Goal: Information Seeking & Learning: Learn about a topic

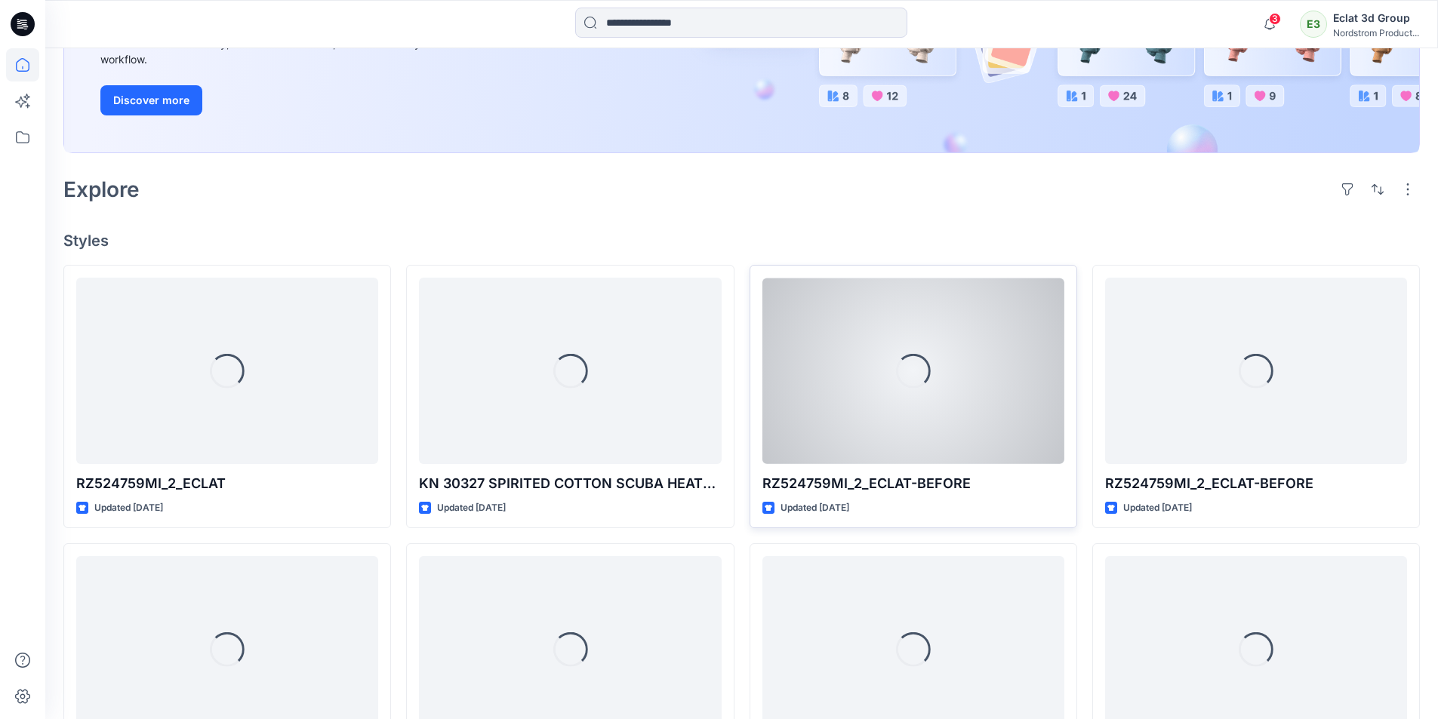
scroll to position [377, 0]
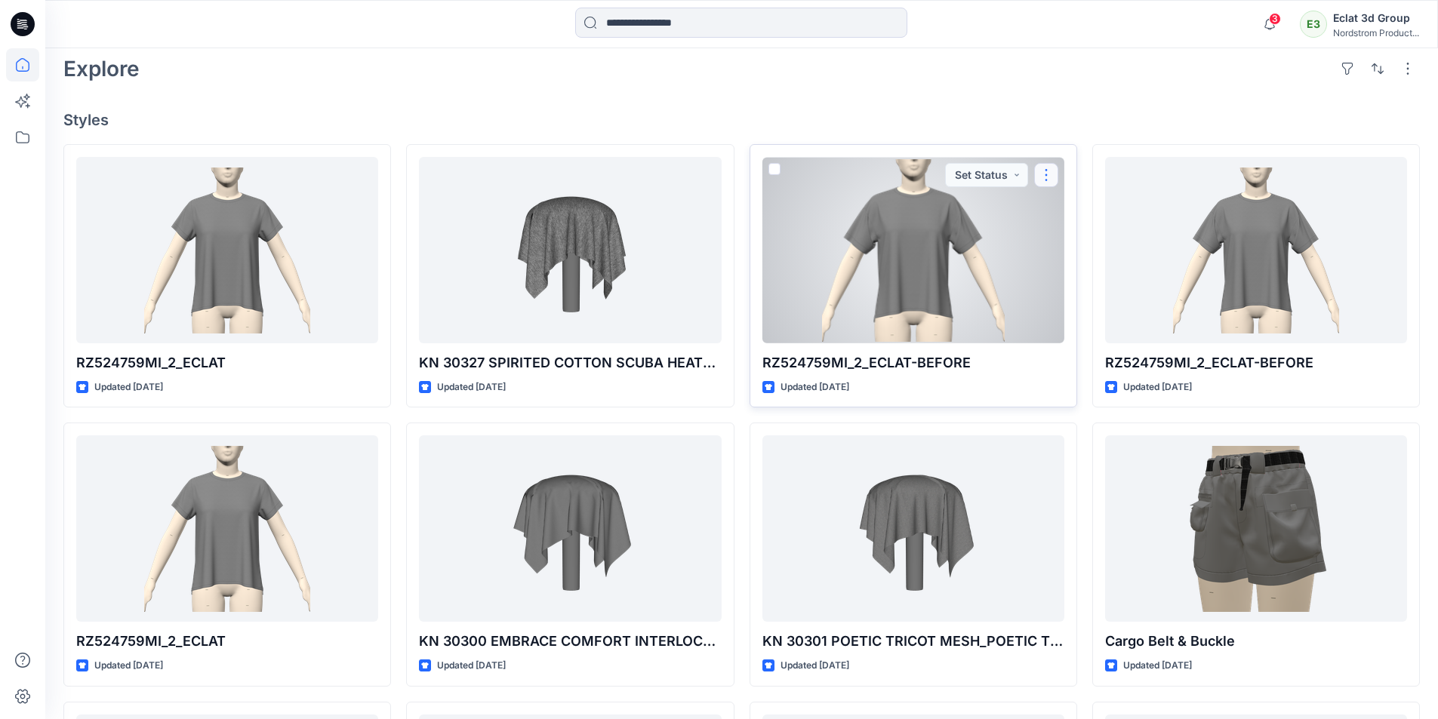
drag, startPoint x: 1048, startPoint y: 176, endPoint x: 1039, endPoint y: 180, distance: 10.1
click at [1048, 176] on button "button" at bounding box center [1046, 175] width 24 height 24
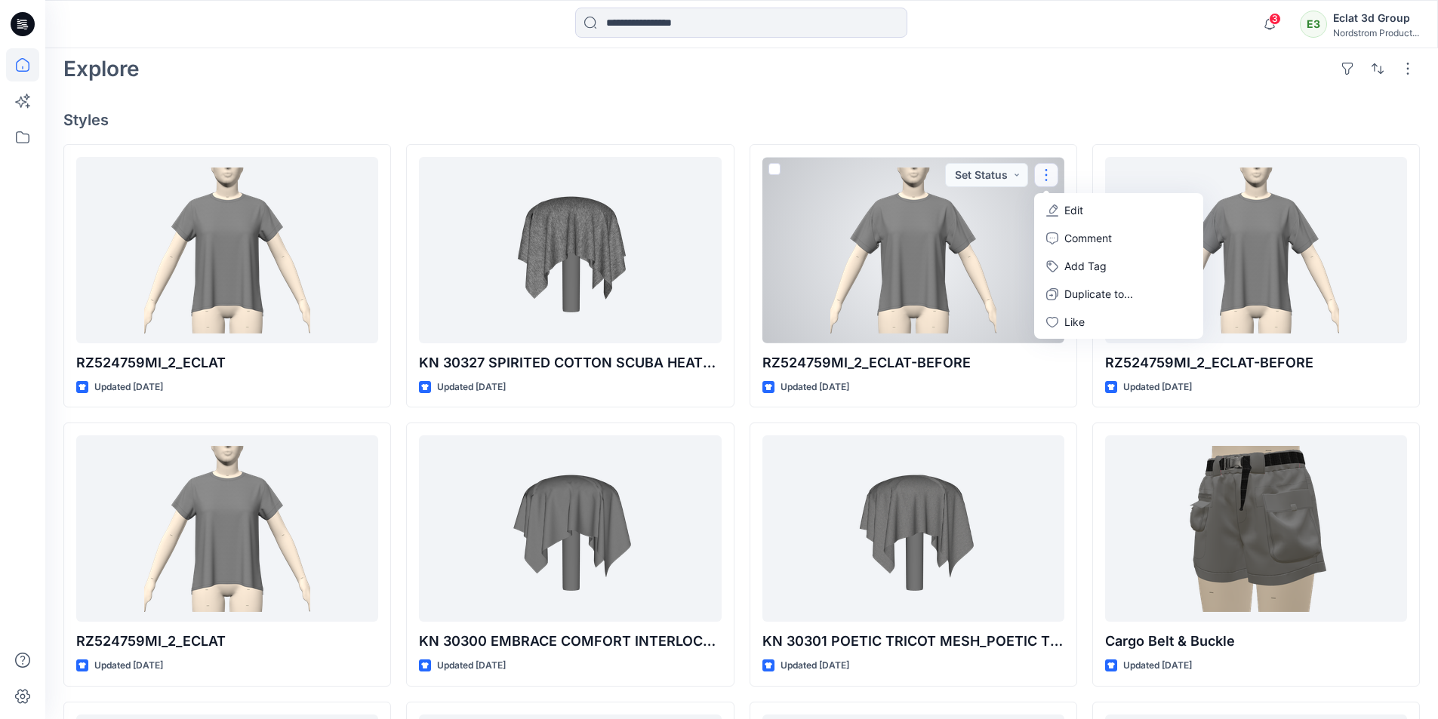
click at [913, 220] on div at bounding box center [913, 250] width 302 height 186
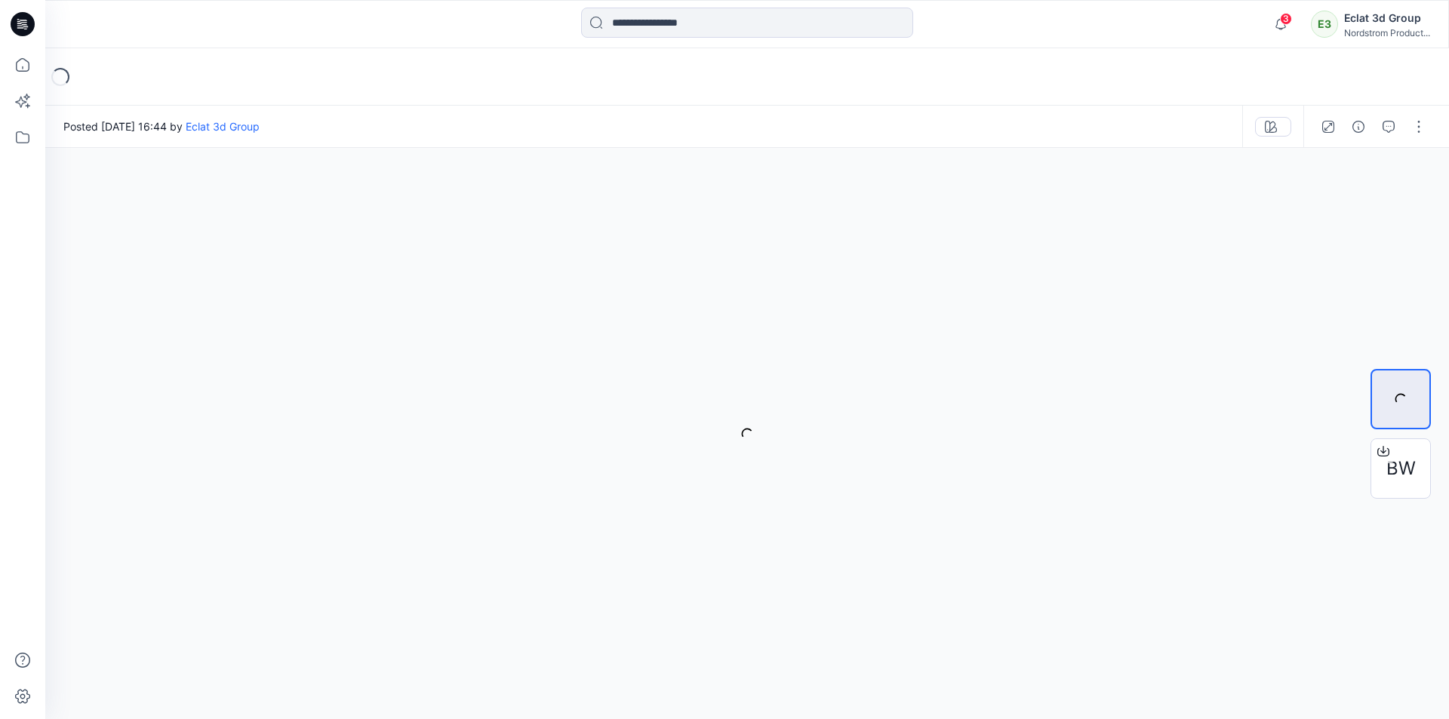
click at [1383, 125] on icon "button" at bounding box center [1389, 127] width 12 height 12
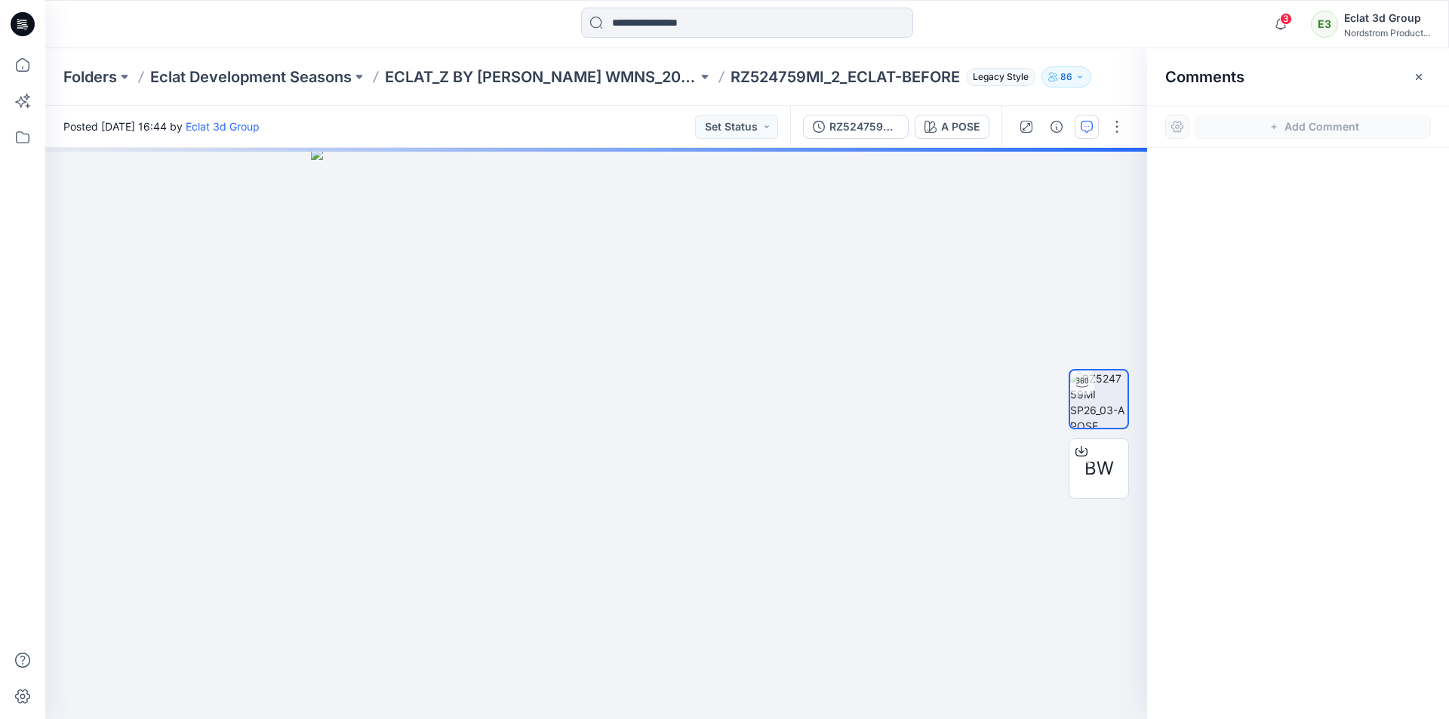
click at [1348, 93] on div "Comments" at bounding box center [1299, 76] width 302 height 57
click at [1281, 24] on span "3" at bounding box center [1286, 19] width 12 height 12
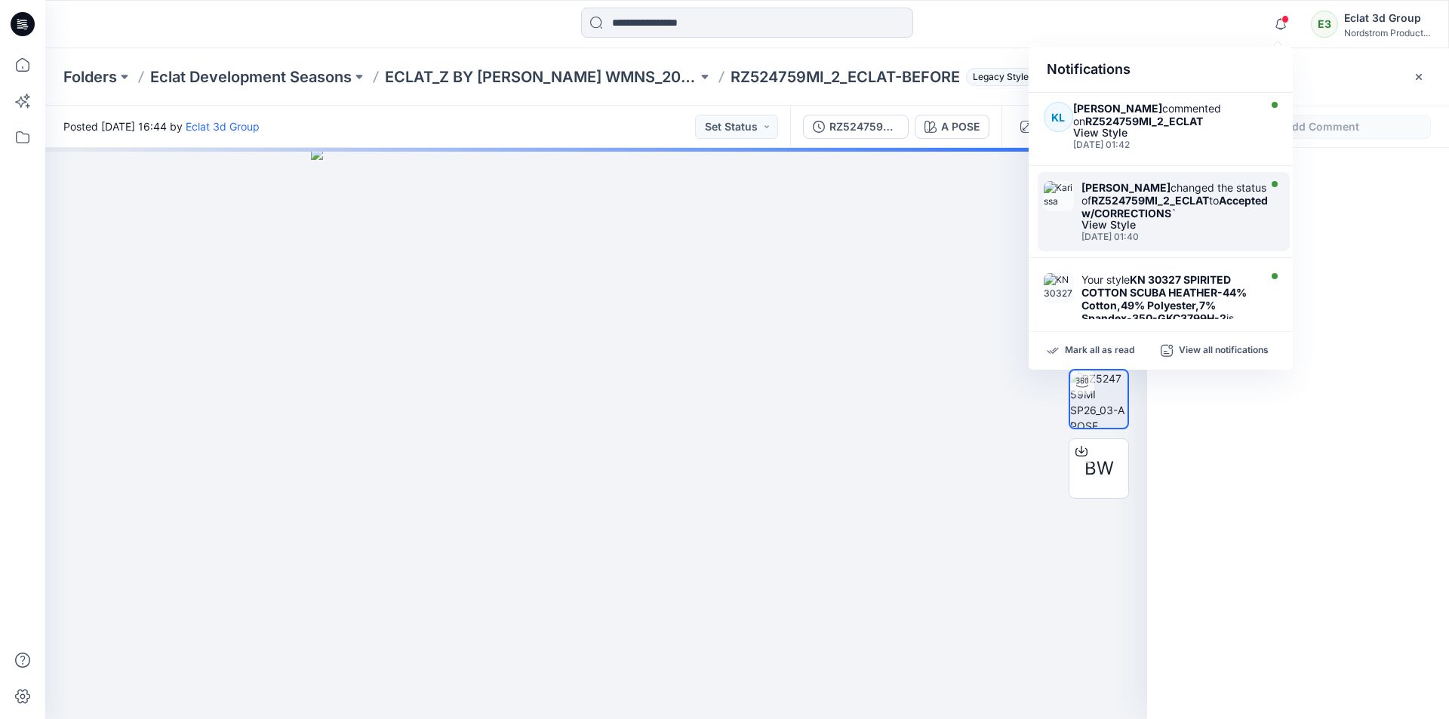
click at [1220, 226] on div "View Style" at bounding box center [1175, 225] width 186 height 11
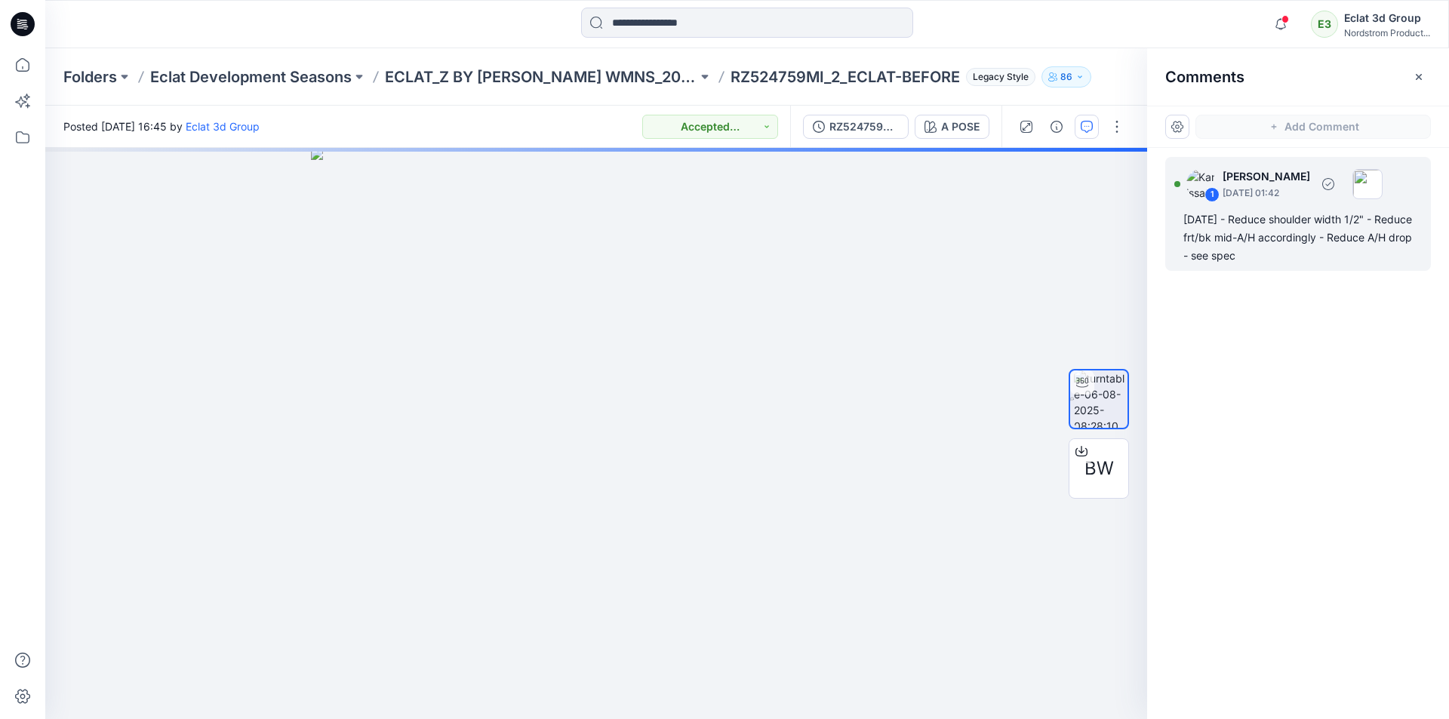
click at [1256, 246] on div "[DATE] - Reduce shoulder width 1/2" - Reduce frt/bk mid-A/H accordingly - Reduc…" at bounding box center [1299, 238] width 230 height 54
click at [1251, 227] on div "[DATE] - Reduce shoulder width 1/2" - Reduce frt/bk mid-A/H accordingly - Reduc…" at bounding box center [1299, 238] width 230 height 54
click at [1202, 186] on img at bounding box center [1202, 184] width 30 height 30
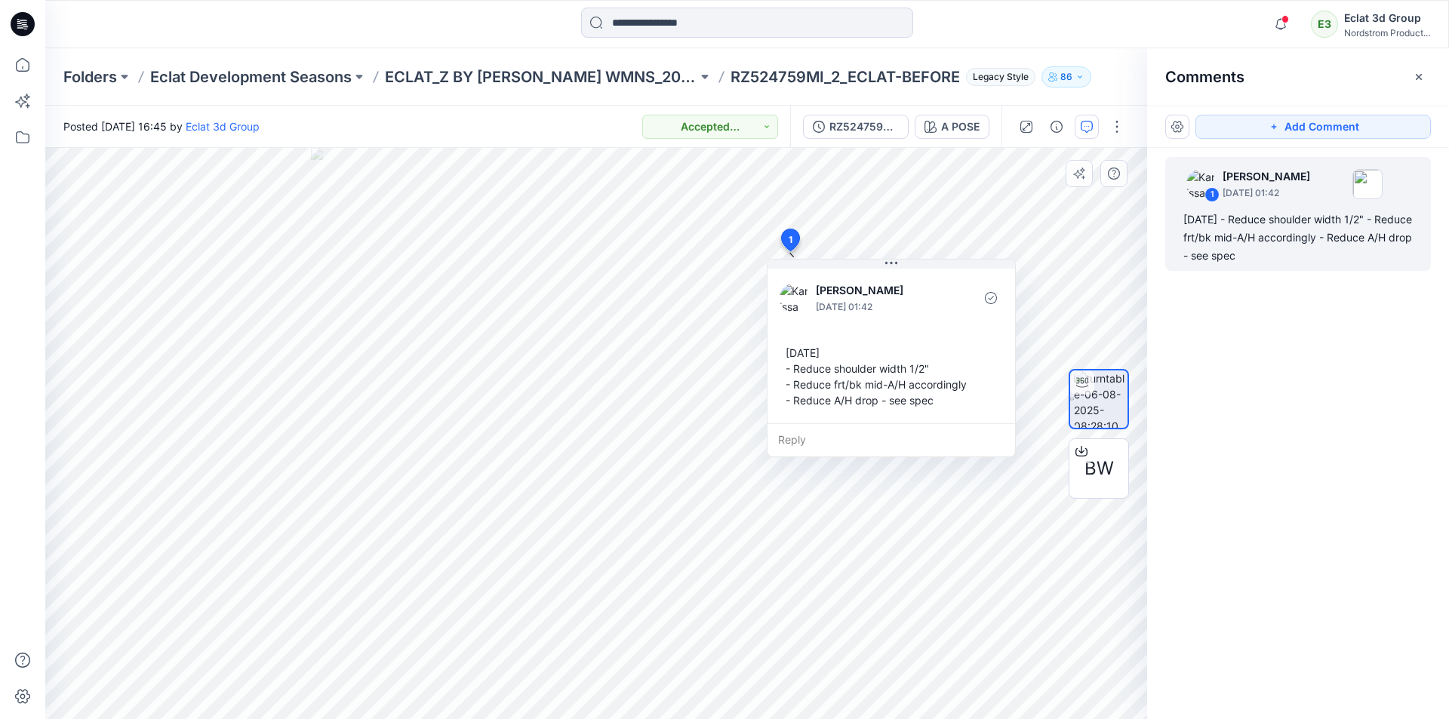
drag, startPoint x: 944, startPoint y: 405, endPoint x: 961, endPoint y: 378, distance: 31.9
click at [950, 399] on div "[DATE] - Reduce shoulder width 1/2" - Reduce frt/bk mid-A/H accordingly - Reduc…" at bounding box center [891, 376] width 223 height 75
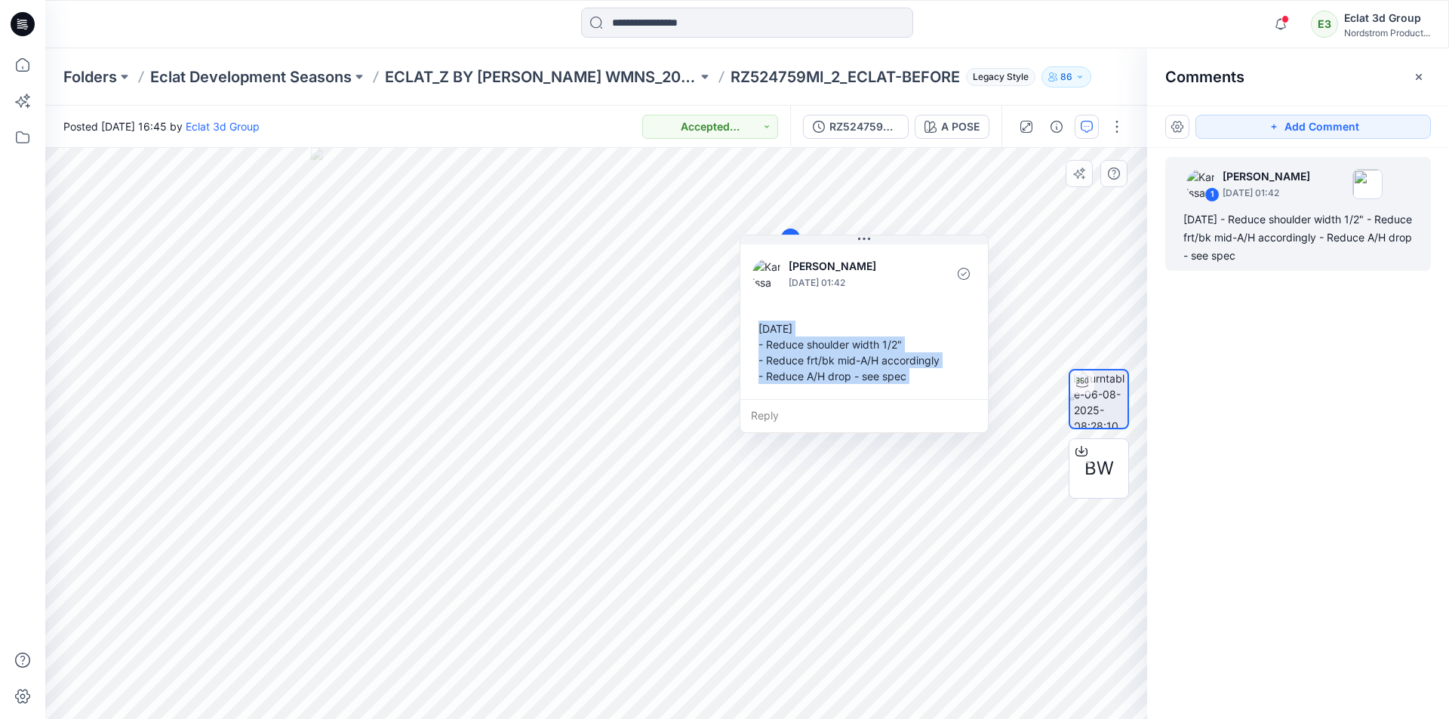
drag, startPoint x: 793, startPoint y: 342, endPoint x: 759, endPoint y: 323, distance: 38.2
click at [759, 323] on div "[DATE] - Reduce shoulder width 1/2" - Reduce frt/bk mid-A/H accordingly - Reduc…" at bounding box center [864, 352] width 223 height 75
click at [1351, 439] on div "1 [PERSON_NAME] [DATE] 01:42 [DATE] - Reduce shoulder width 1/2" - Reduce frt/b…" at bounding box center [1299, 406] width 302 height 516
click at [848, 356] on div "[DATE] - Reduce shoulder width 1/2" - Reduce frt/bk mid-A/H accordingly - Reduc…" at bounding box center [864, 350] width 223 height 75
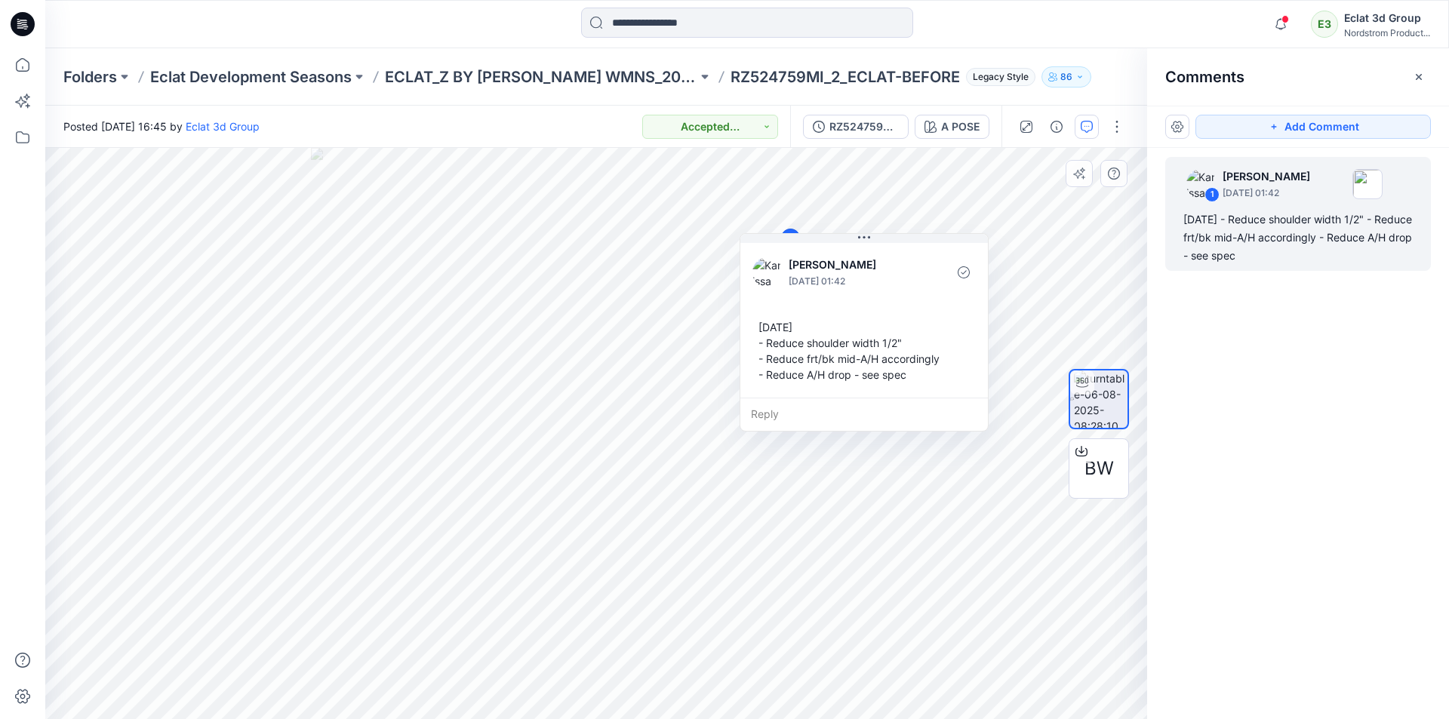
click at [907, 368] on div "[DATE] - Reduce shoulder width 1/2" - Reduce frt/bk mid-A/H accordingly - Reduc…" at bounding box center [864, 350] width 223 height 75
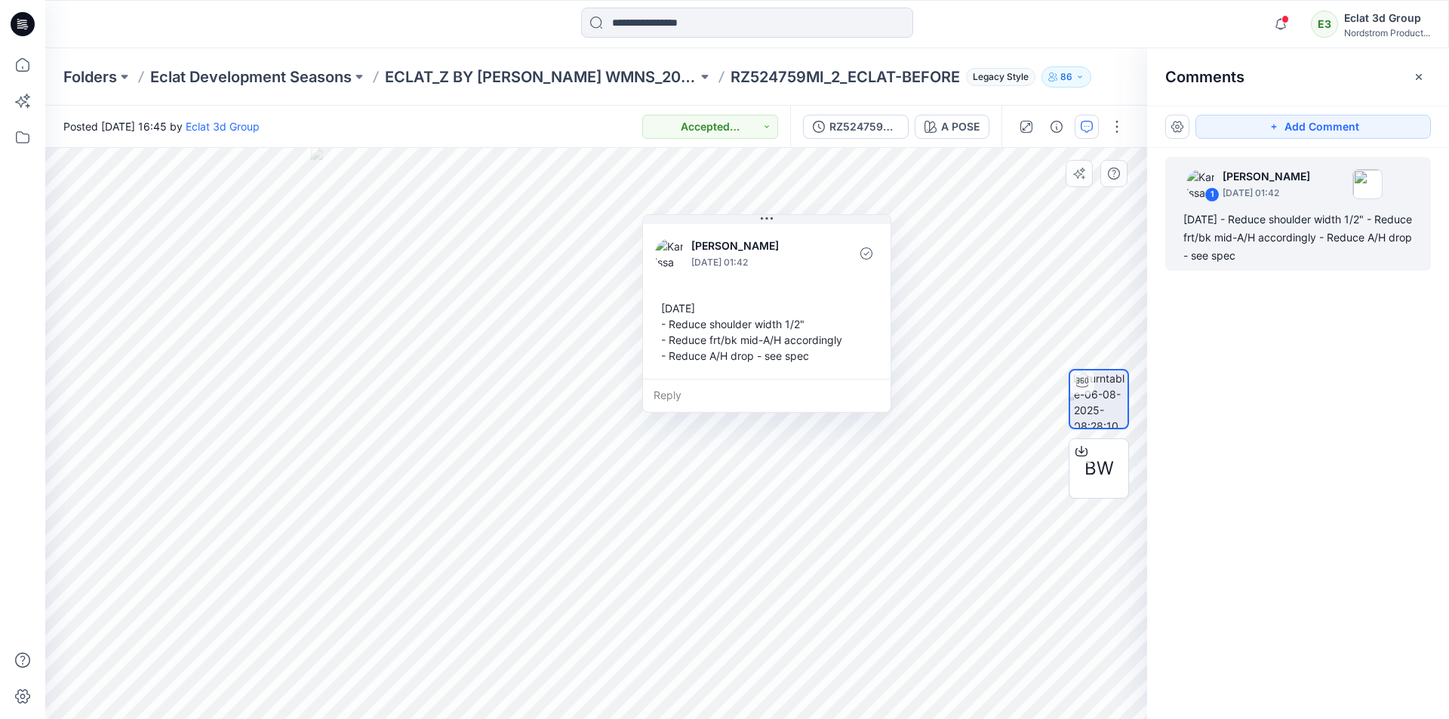
drag, startPoint x: 907, startPoint y: 377, endPoint x: 812, endPoint y: 365, distance: 95.8
click at [824, 362] on div "[DATE] - Reduce shoulder width 1/2" - Reduce frt/bk mid-A/H accordingly - Reduc…" at bounding box center [766, 331] width 223 height 75
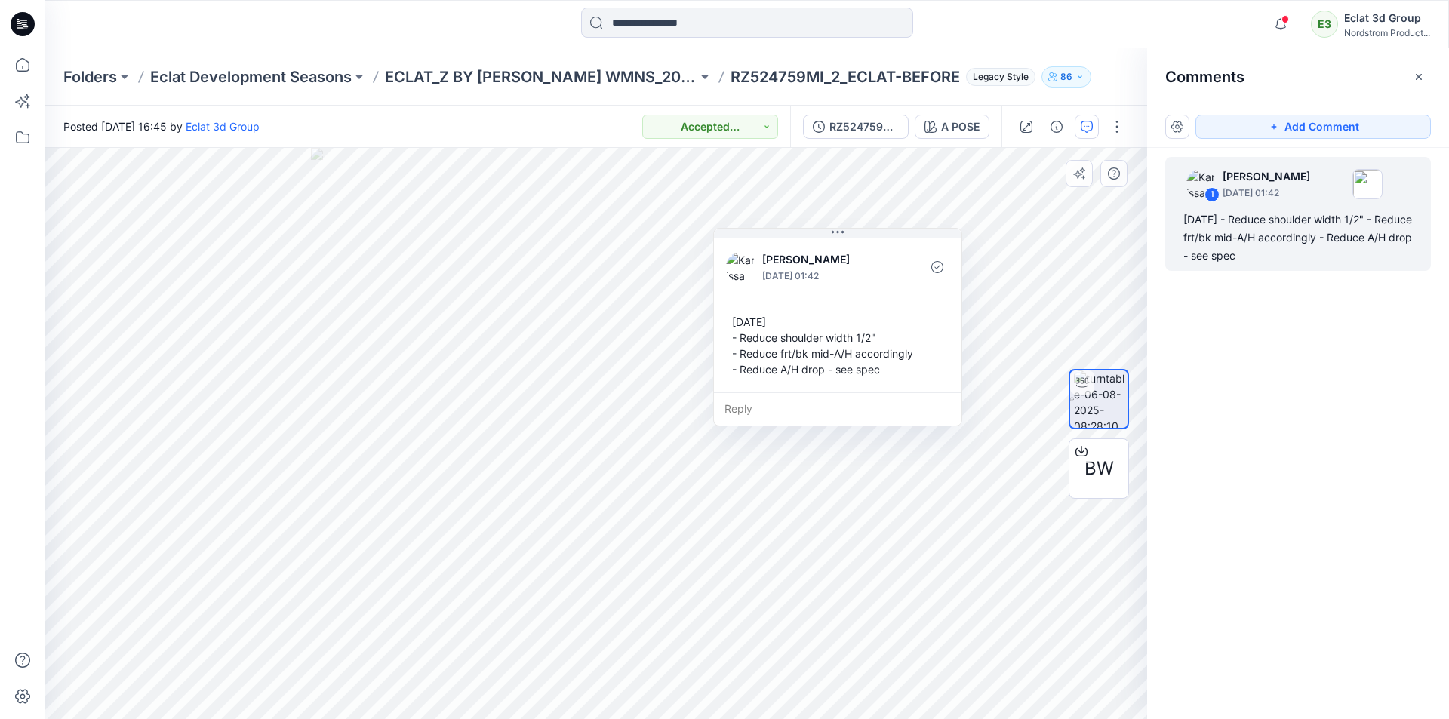
drag, startPoint x: 675, startPoint y: 313, endPoint x: 732, endPoint y: 322, distance: 58.2
click at [732, 322] on div "[DATE] - Reduce shoulder width 1/2" - Reduce frt/bk mid-A/H accordingly - Reduc…" at bounding box center [837, 345] width 223 height 75
click at [736, 329] on div "[DATE] - Reduce shoulder width 1/2" - Reduce frt/bk mid-A/H accordingly - Reduc…" at bounding box center [837, 345] width 223 height 75
click at [736, 325] on div "[DATE] - Reduce shoulder width 1/2" - Reduce frt/bk mid-A/H accordingly - Reduc…" at bounding box center [837, 345] width 223 height 75
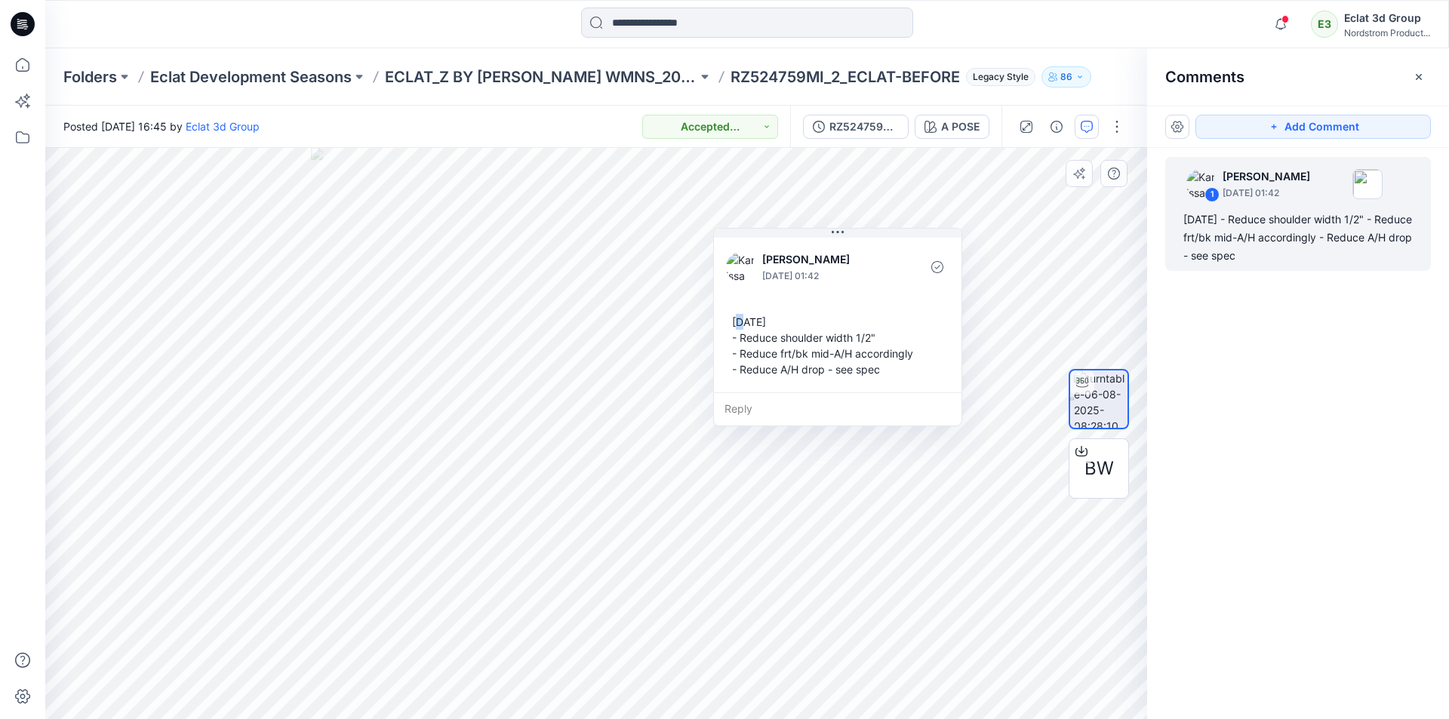
click at [736, 325] on div "[DATE] - Reduce shoulder width 1/2" - Reduce frt/bk mid-A/H accordingly - Reduc…" at bounding box center [837, 345] width 223 height 75
drag, startPoint x: 775, startPoint y: 332, endPoint x: 753, endPoint y: 350, distance: 27.4
click at [753, 350] on div "[DATE] - Reduce shoulder width 1/2" - Reduce frt/bk mid-A/H accordingly - Reduc…" at bounding box center [824, 355] width 223 height 75
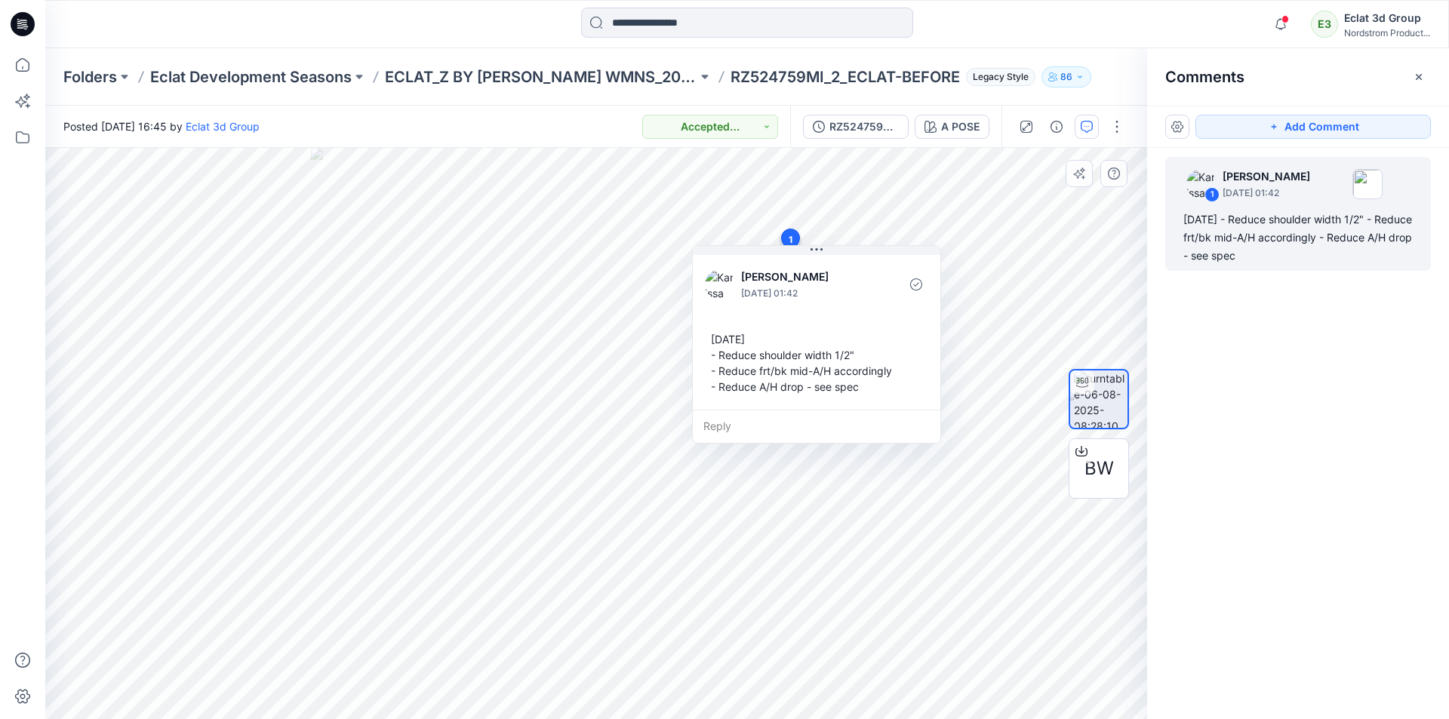
click at [720, 341] on div "[DATE] - Reduce shoulder width 1/2" - Reduce frt/bk mid-A/H accordingly - Reduc…" at bounding box center [816, 362] width 223 height 75
click at [712, 342] on div "[DATE] - Reduce shoulder width 1/2" - Reduce frt/bk mid-A/H accordingly - Reduc…" at bounding box center [816, 362] width 223 height 75
drag, startPoint x: 712, startPoint y: 342, endPoint x: 852, endPoint y: 395, distance: 149.3
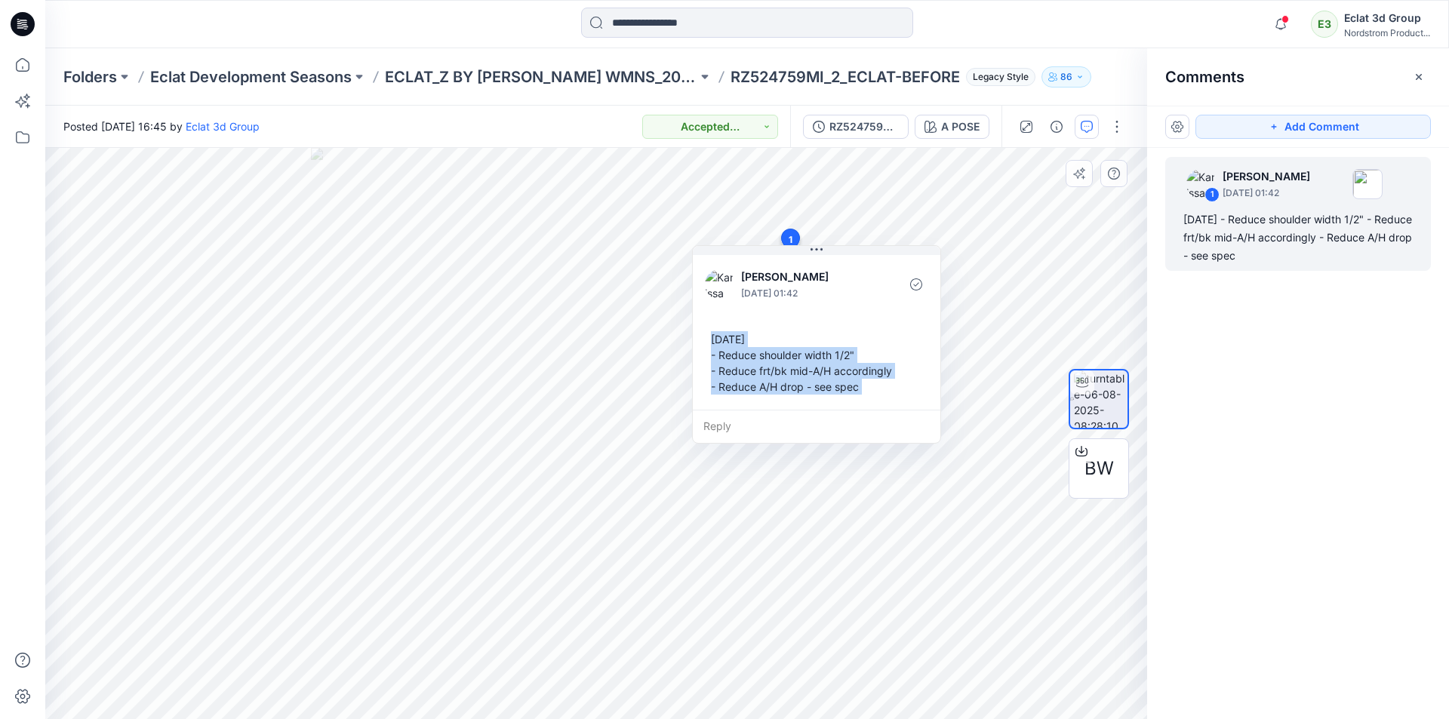
click at [852, 395] on div "[DATE] - Reduce shoulder width 1/2" - Reduce frt/bk mid-A/H accordingly - Reduc…" at bounding box center [816, 362] width 223 height 75
copy div "[DATE] - Reduce shoulder width 1/2" - Reduce frt/bk mid-A/H accordingly - Reduc…"
